Goal: Transaction & Acquisition: Purchase product/service

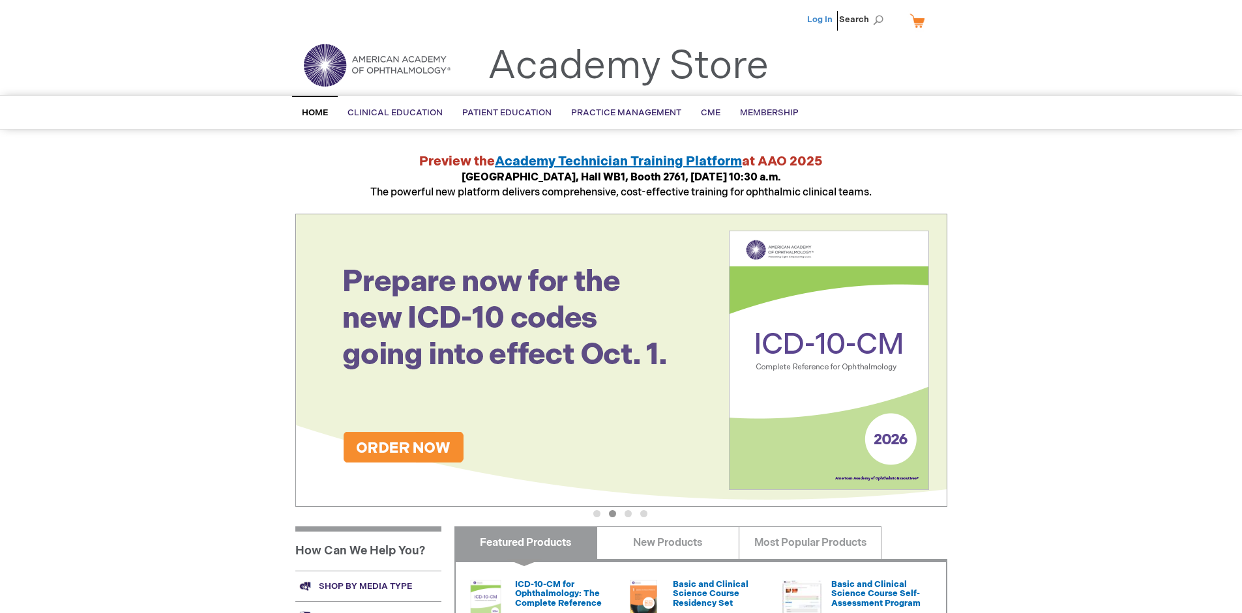
click at [821, 20] on link "Log In" at bounding box center [819, 19] width 25 height 10
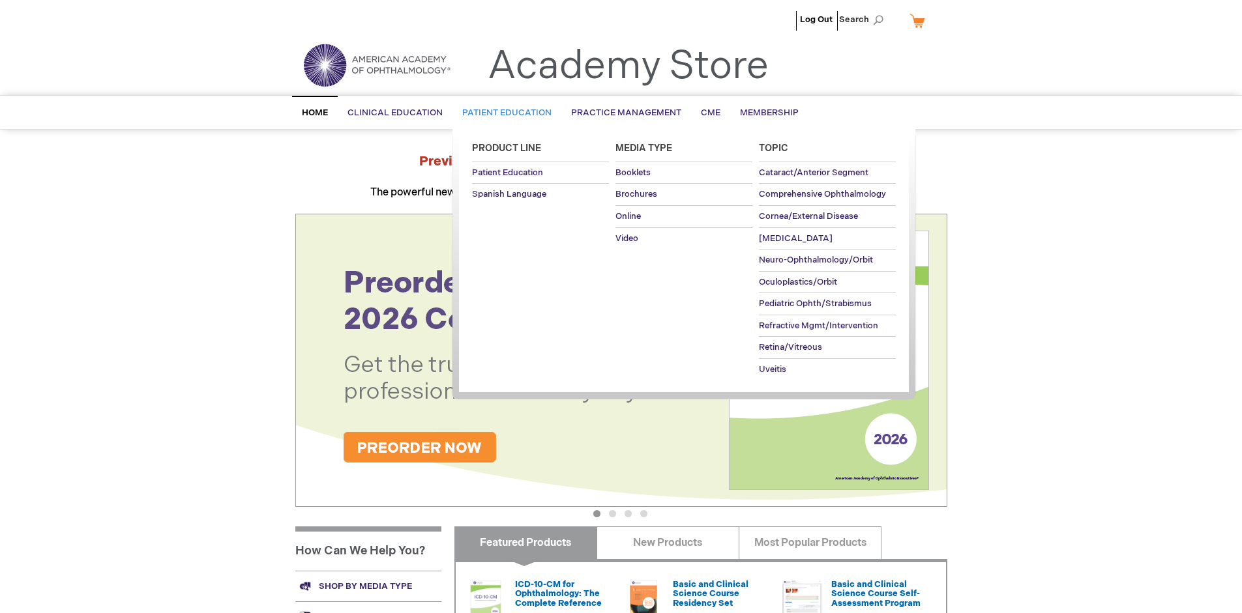
click at [503, 113] on span "Patient Education" at bounding box center [506, 113] width 89 height 10
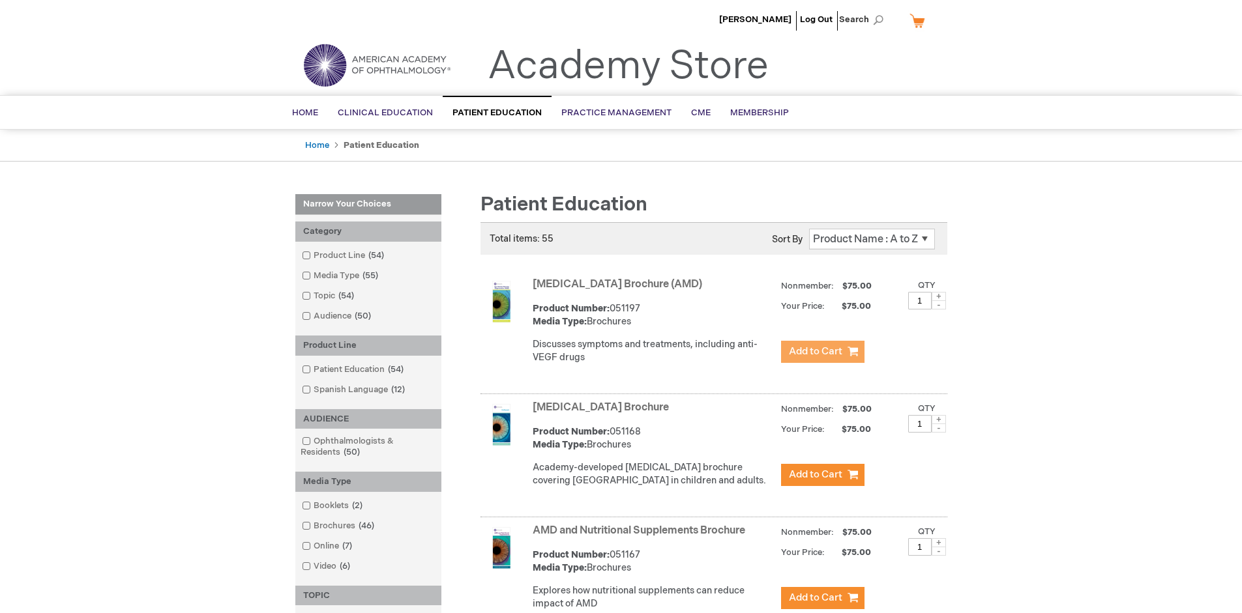
click at [822, 352] on span "Add to Cart" at bounding box center [815, 351] width 53 height 12
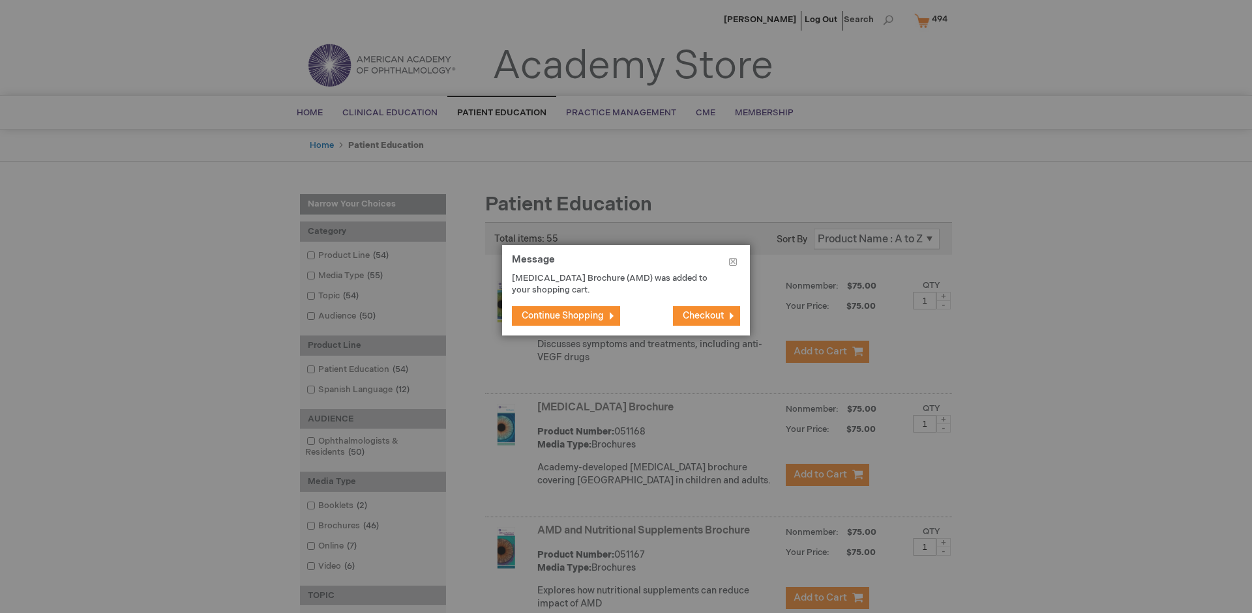
click at [563, 315] on span "Continue Shopping" at bounding box center [562, 315] width 82 height 11
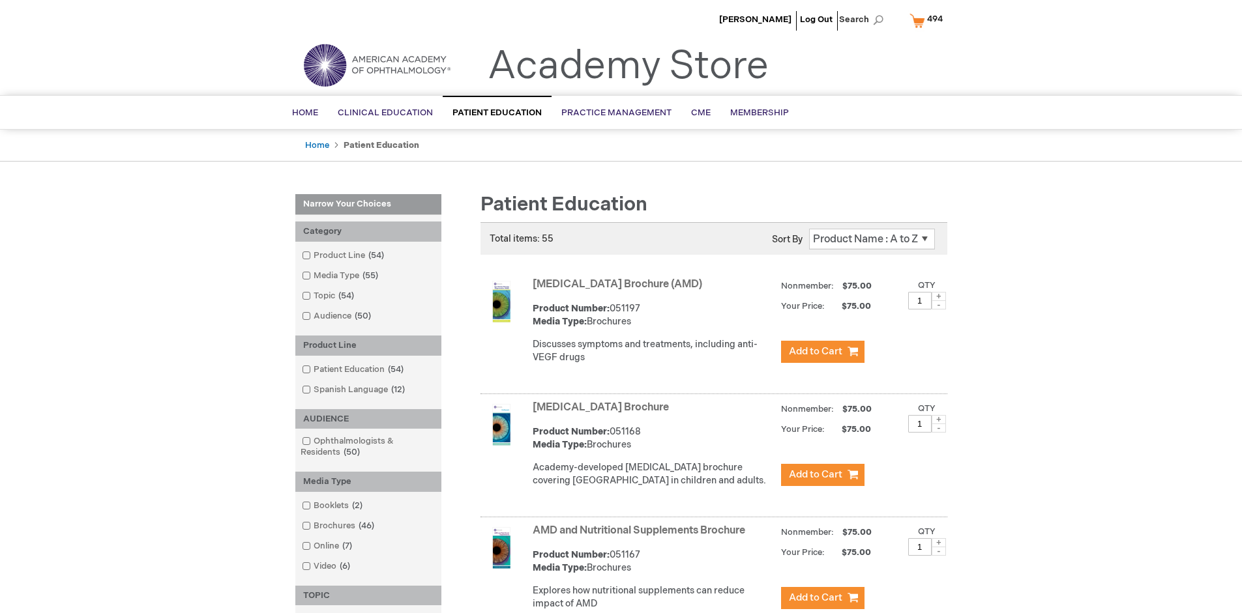
click at [641, 537] on link "AMD and Nutritional Supplements Brochure" at bounding box center [639, 531] width 213 height 12
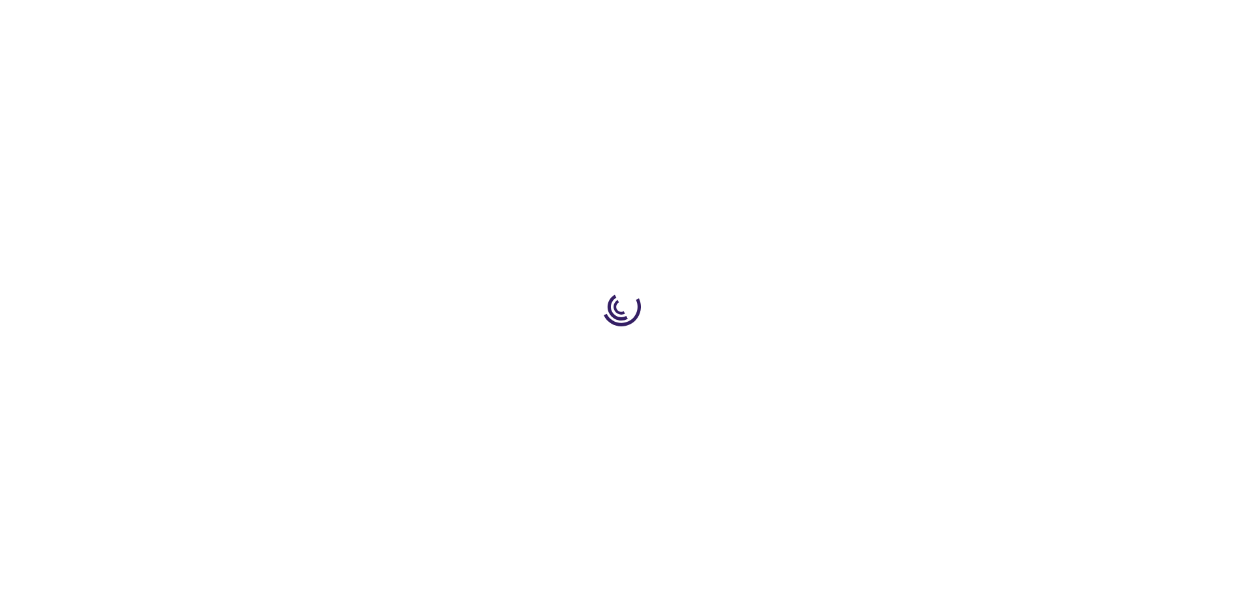
type input "1"
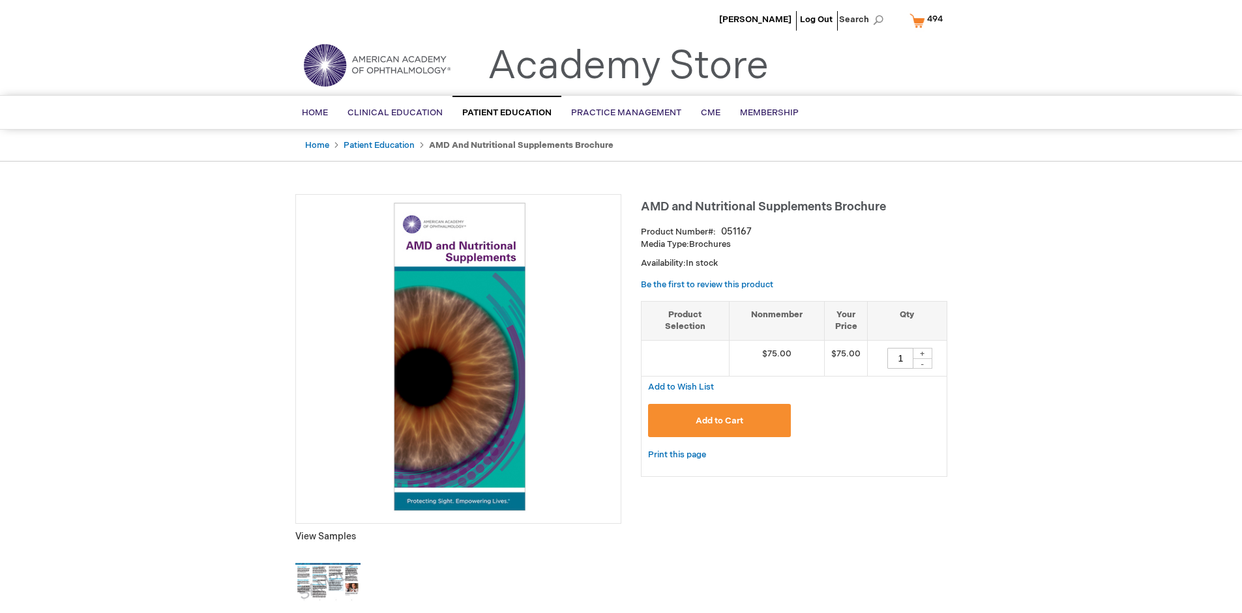
click at [719, 420] on span "Add to Cart" at bounding box center [720, 421] width 48 height 10
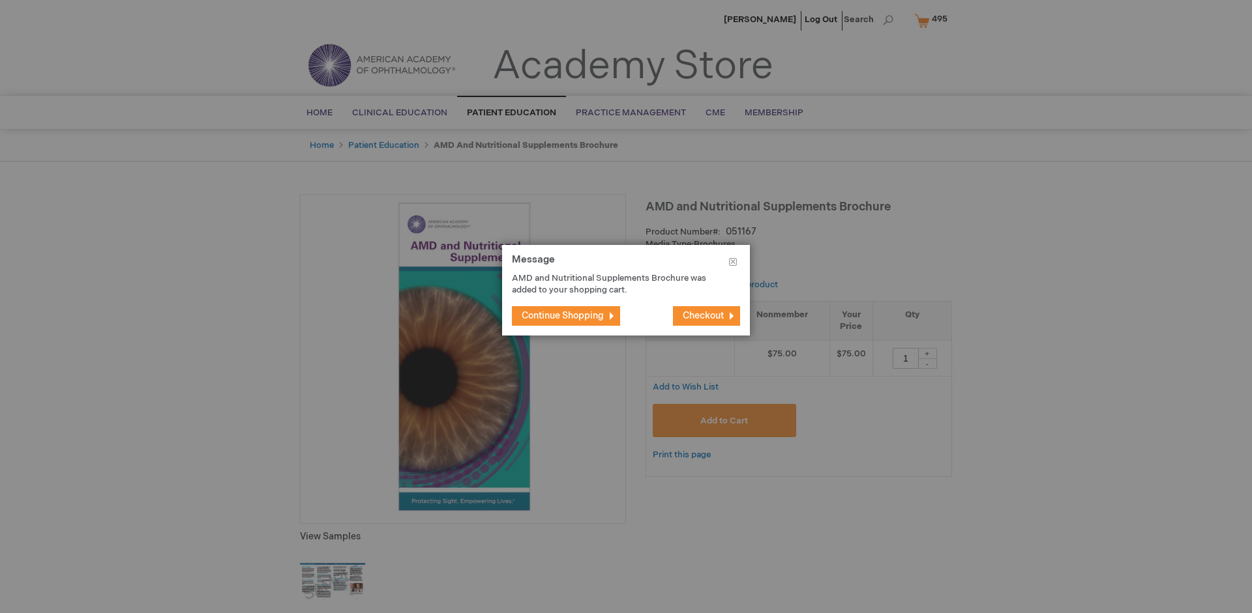
click at [563, 315] on span "Continue Shopping" at bounding box center [562, 315] width 82 height 11
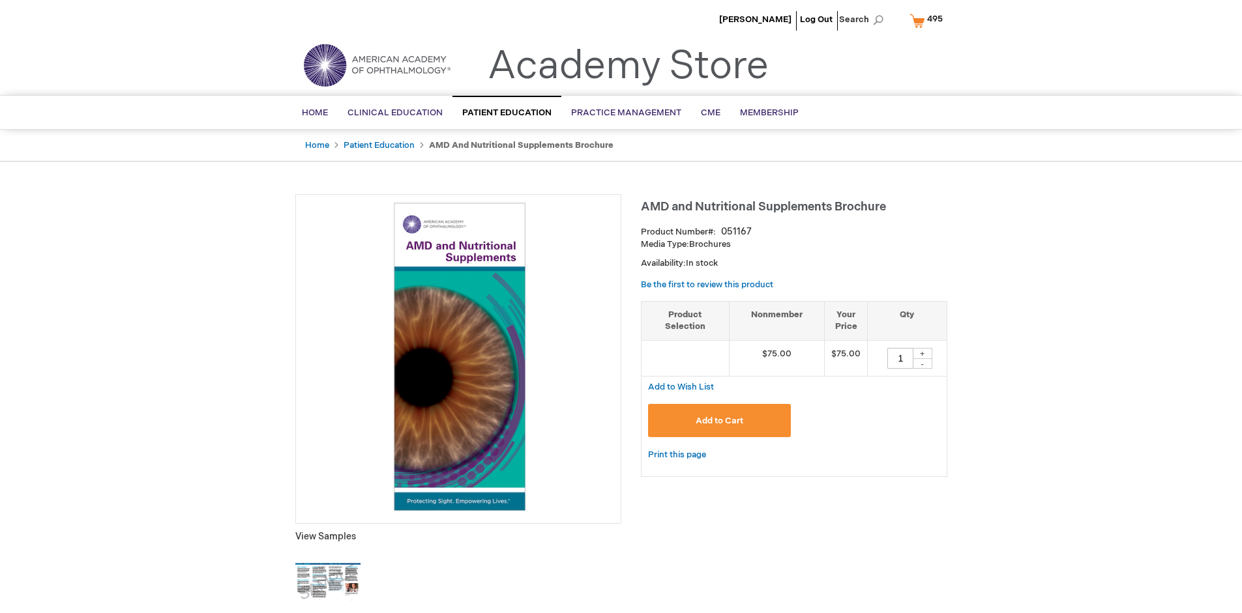
click at [928, 20] on span "495" at bounding box center [935, 19] width 16 height 10
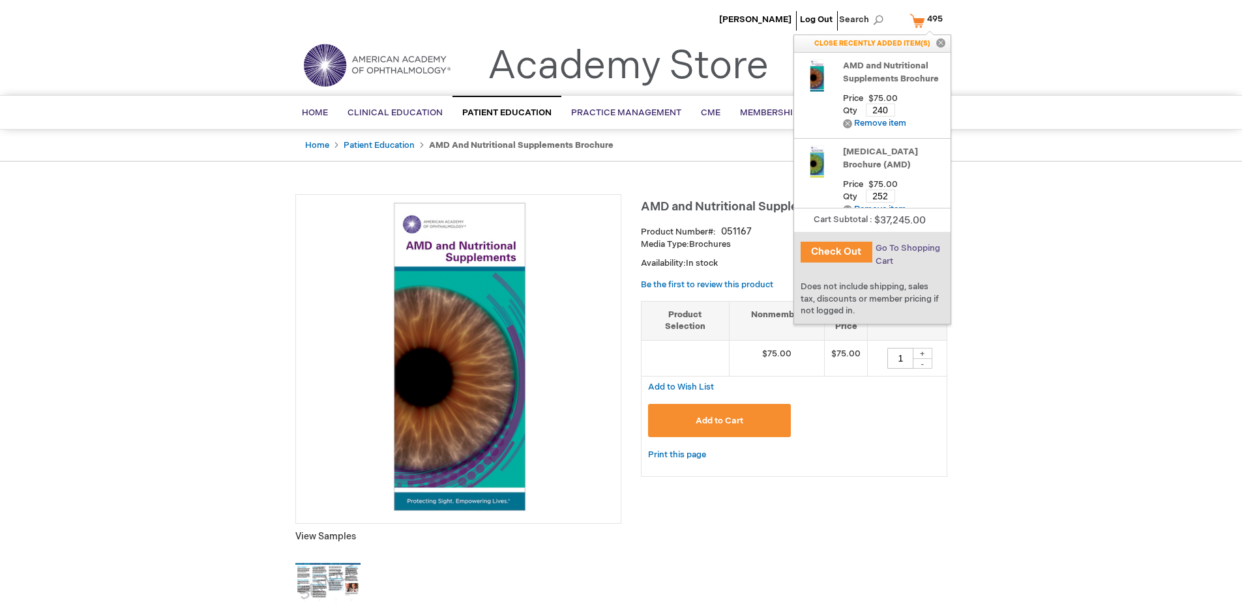
click at [907, 248] on span "Go To Shopping Cart" at bounding box center [907, 254] width 65 height 23
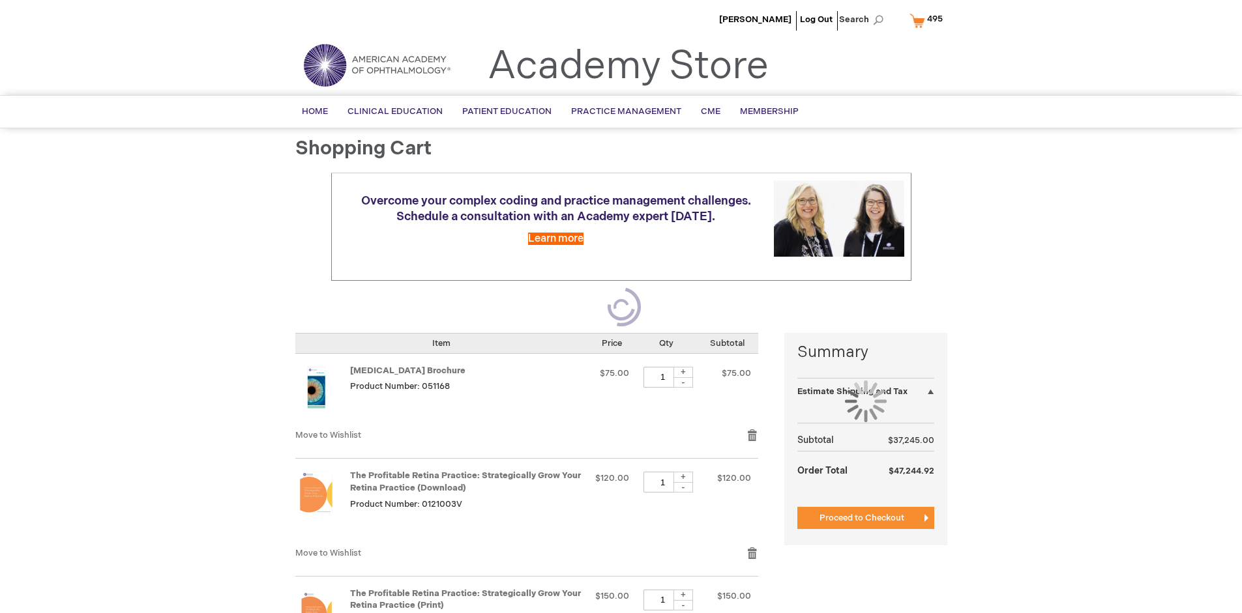
select select "US"
select select "41"
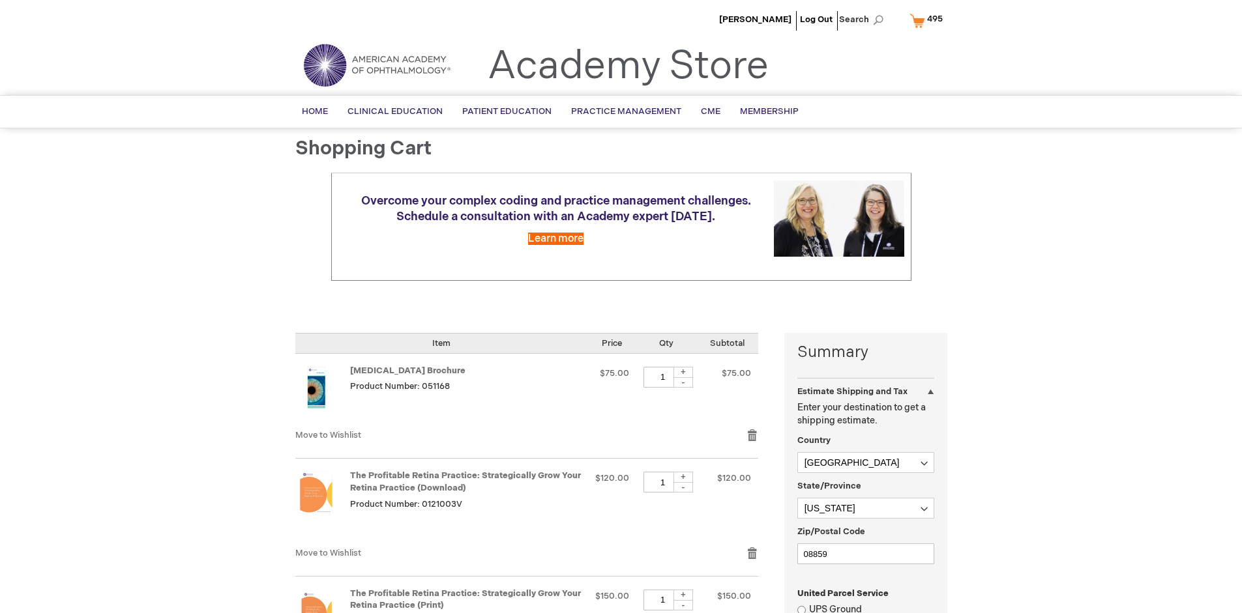
scroll to position [283, 0]
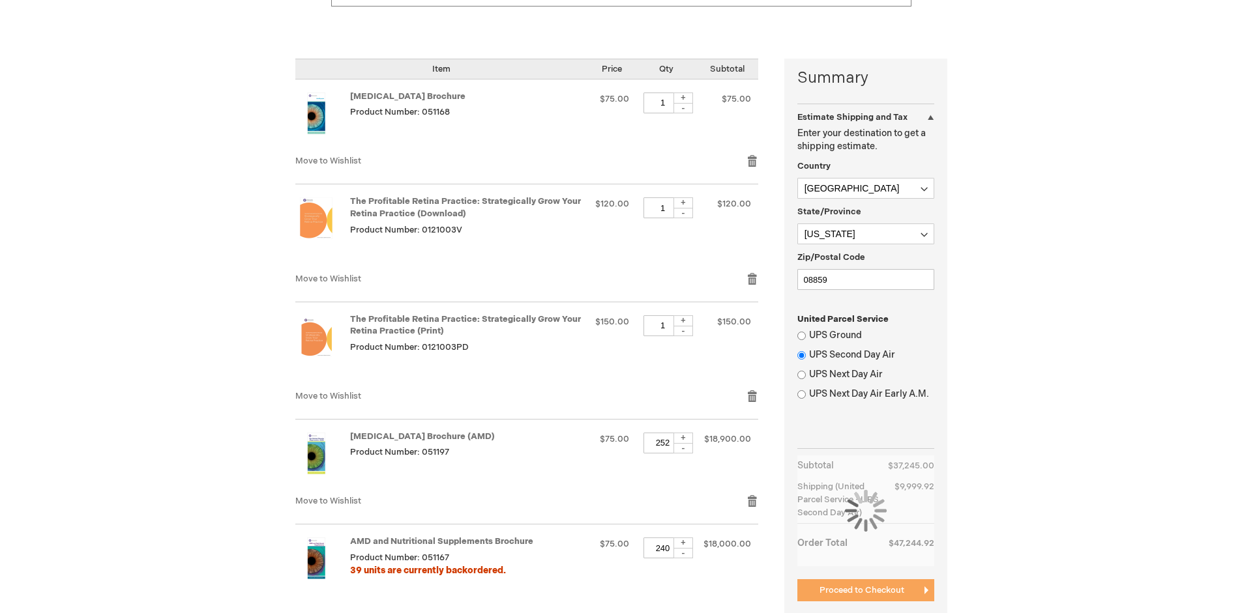
click at [861, 596] on span "Proceed to Checkout" at bounding box center [861, 590] width 85 height 10
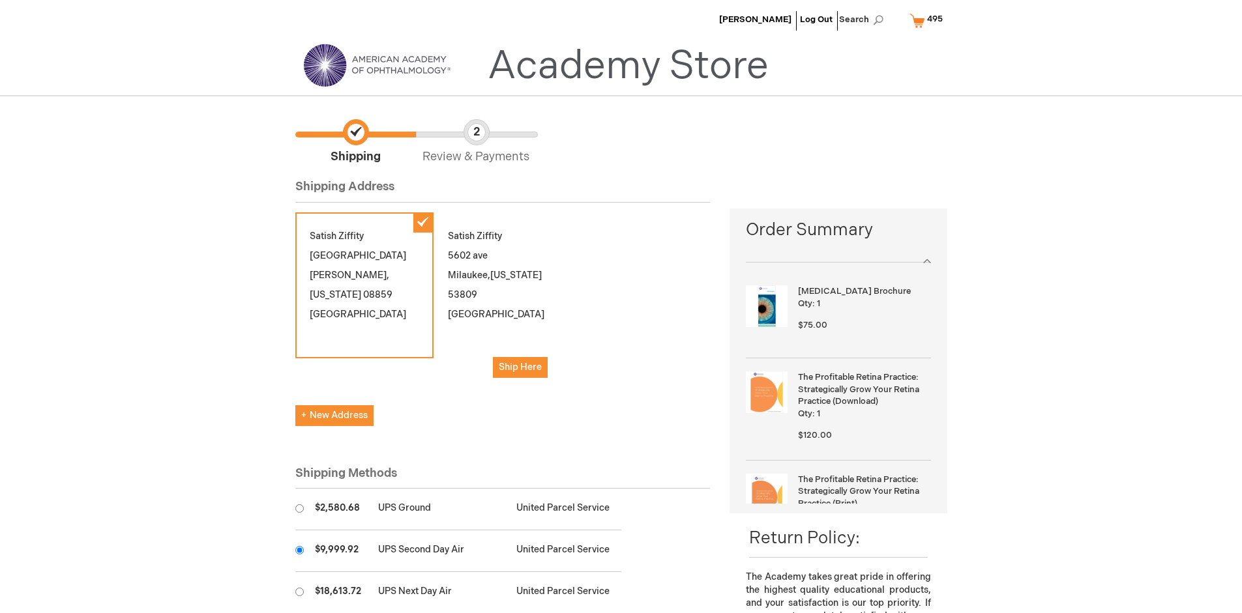
click at [299, 550] on input "radio" at bounding box center [299, 550] width 8 height 8
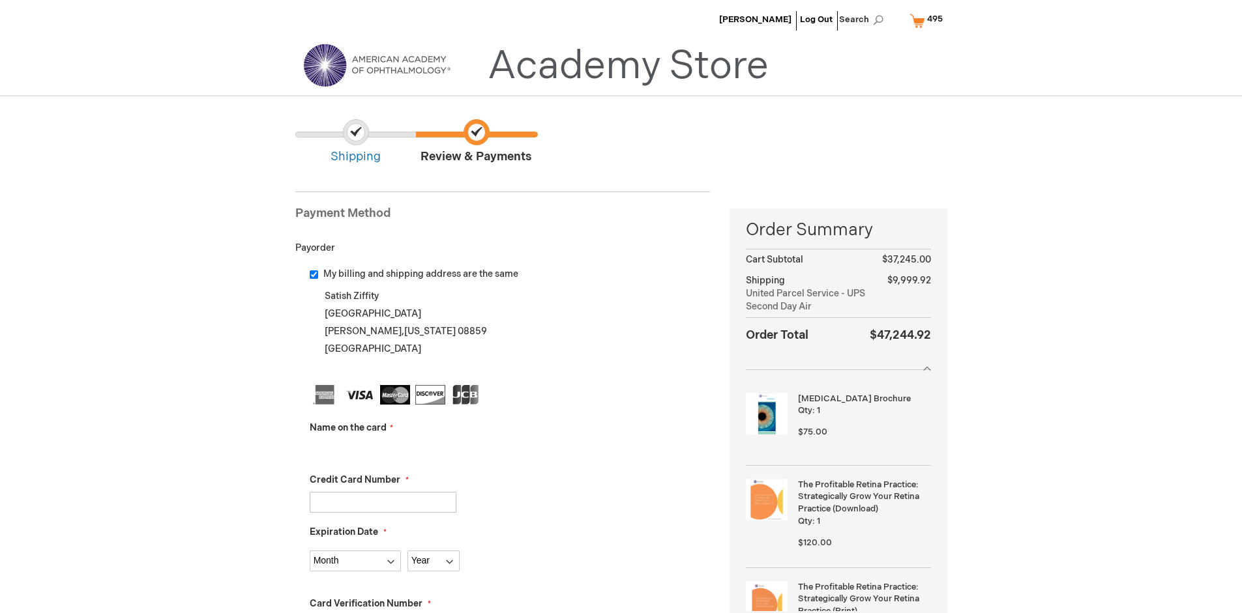
click at [383, 450] on input "Name on the card" at bounding box center [383, 450] width 147 height 21
